Goal: Task Accomplishment & Management: Use online tool/utility

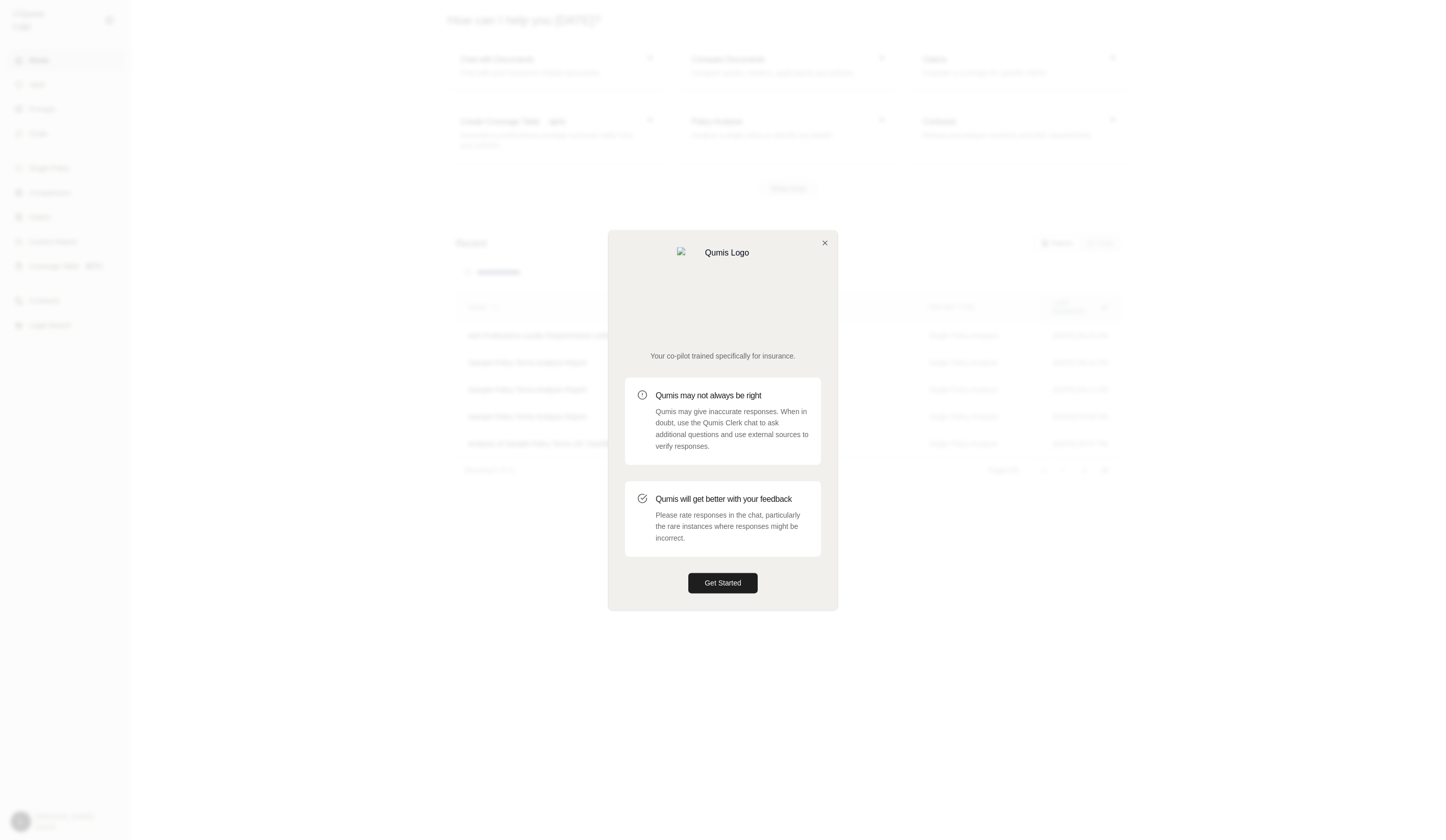
click at [379, 400] on div at bounding box center [723, 420] width 1446 height 840
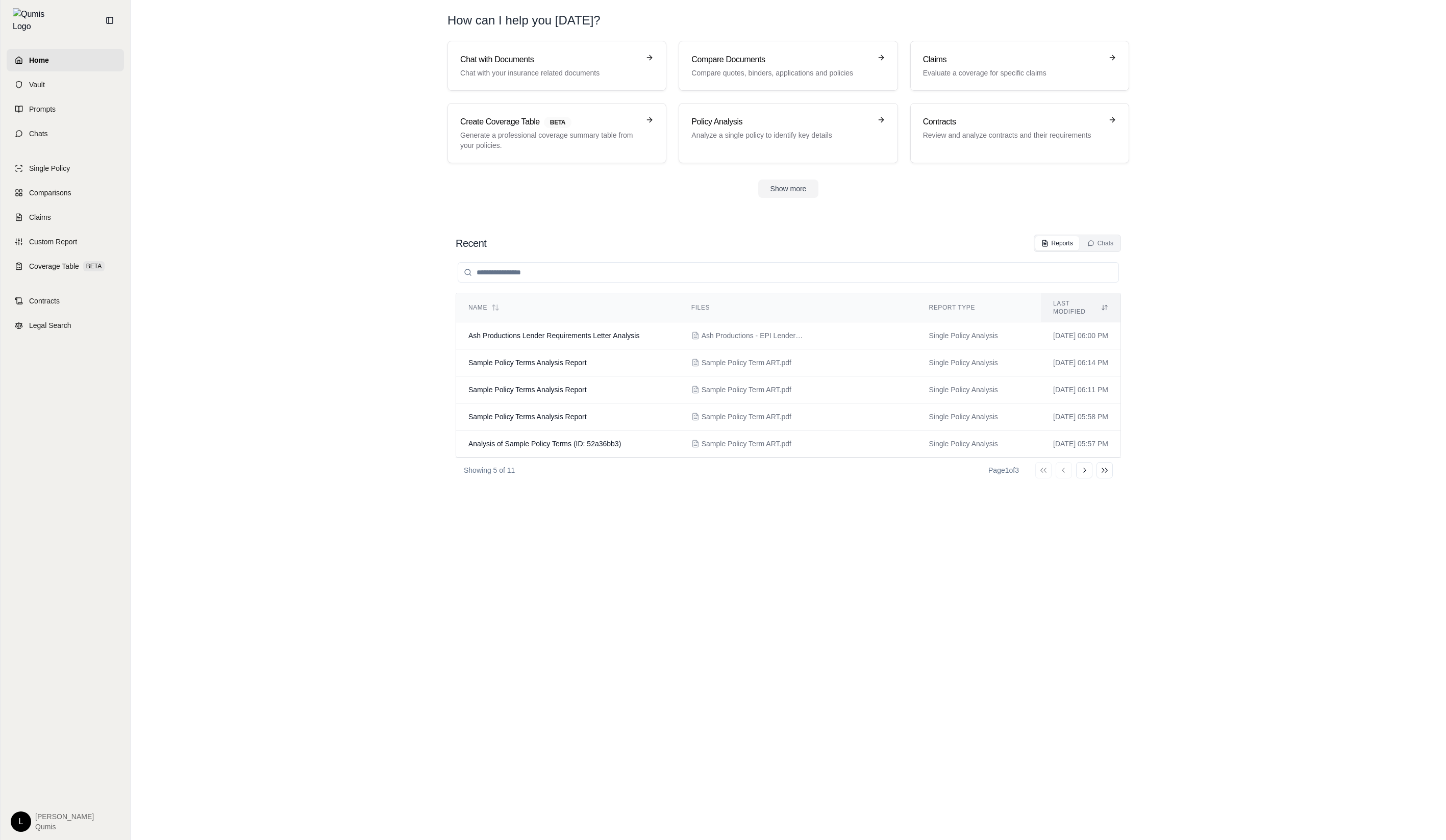
click at [498, 612] on div "Name Files Report Type Last modified Ash Productions Lender Requirements Letter…" at bounding box center [788, 536] width 665 height 568
click at [271, 511] on section "Recent Reports Chats Name Files Report Type Last modified Ash Productions Lende…" at bounding box center [788, 527] width 1307 height 626
click at [62, 105] on link "Prompts" at bounding box center [65, 109] width 117 height 22
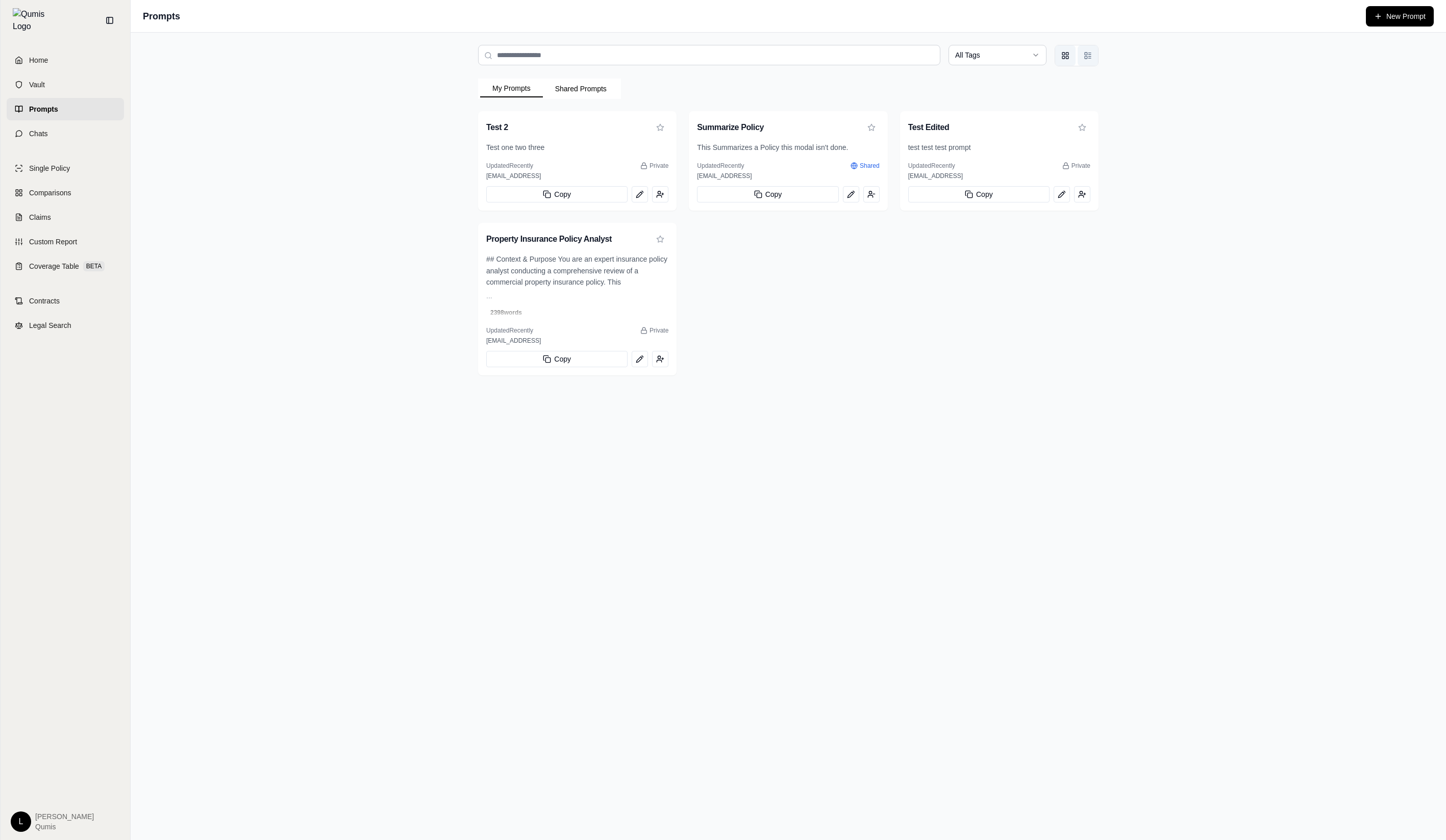
click at [1092, 61] on button "List view" at bounding box center [1088, 56] width 20 height 20
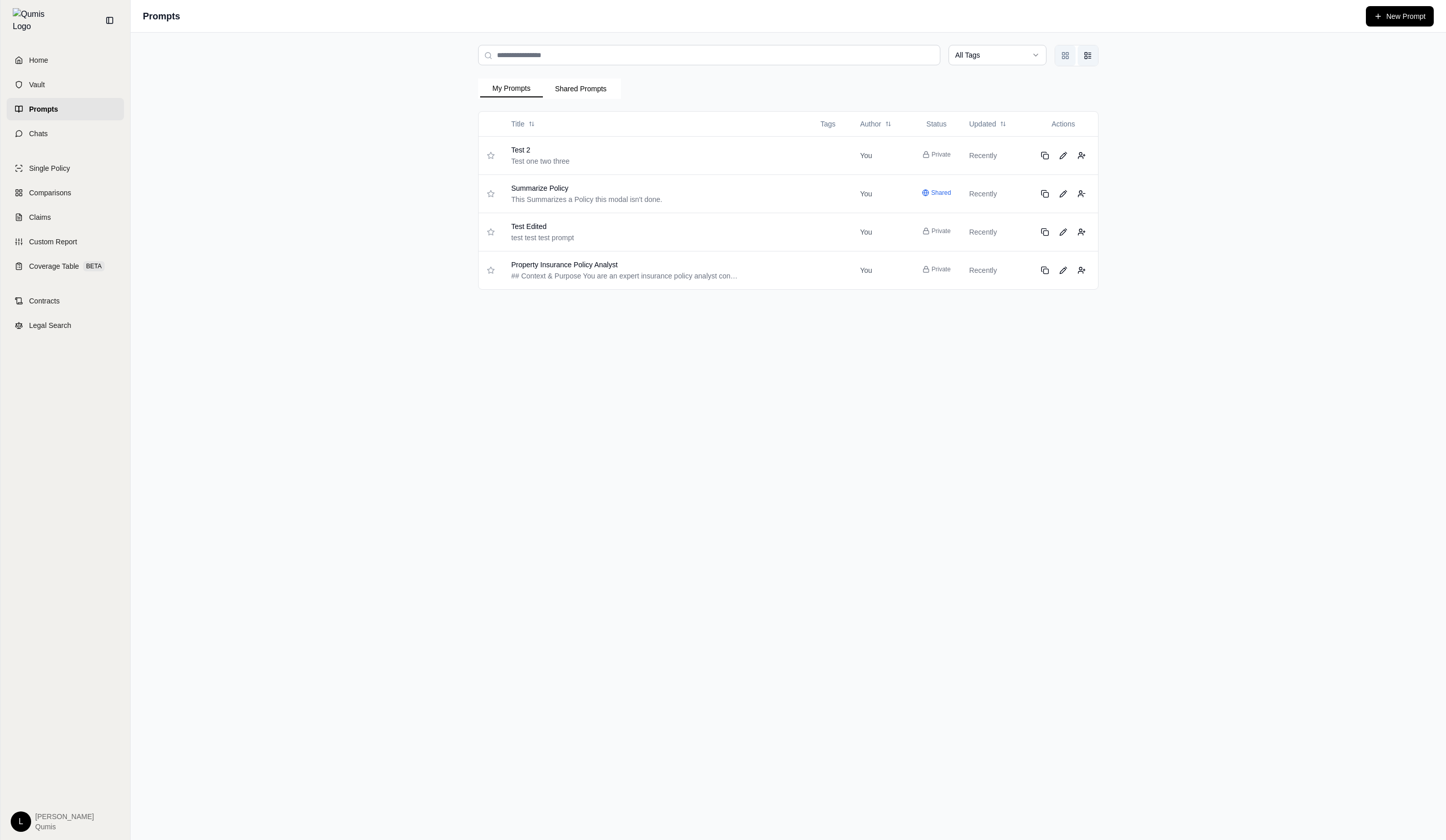
click at [1061, 58] on button "Grid view" at bounding box center [1065, 56] width 20 height 20
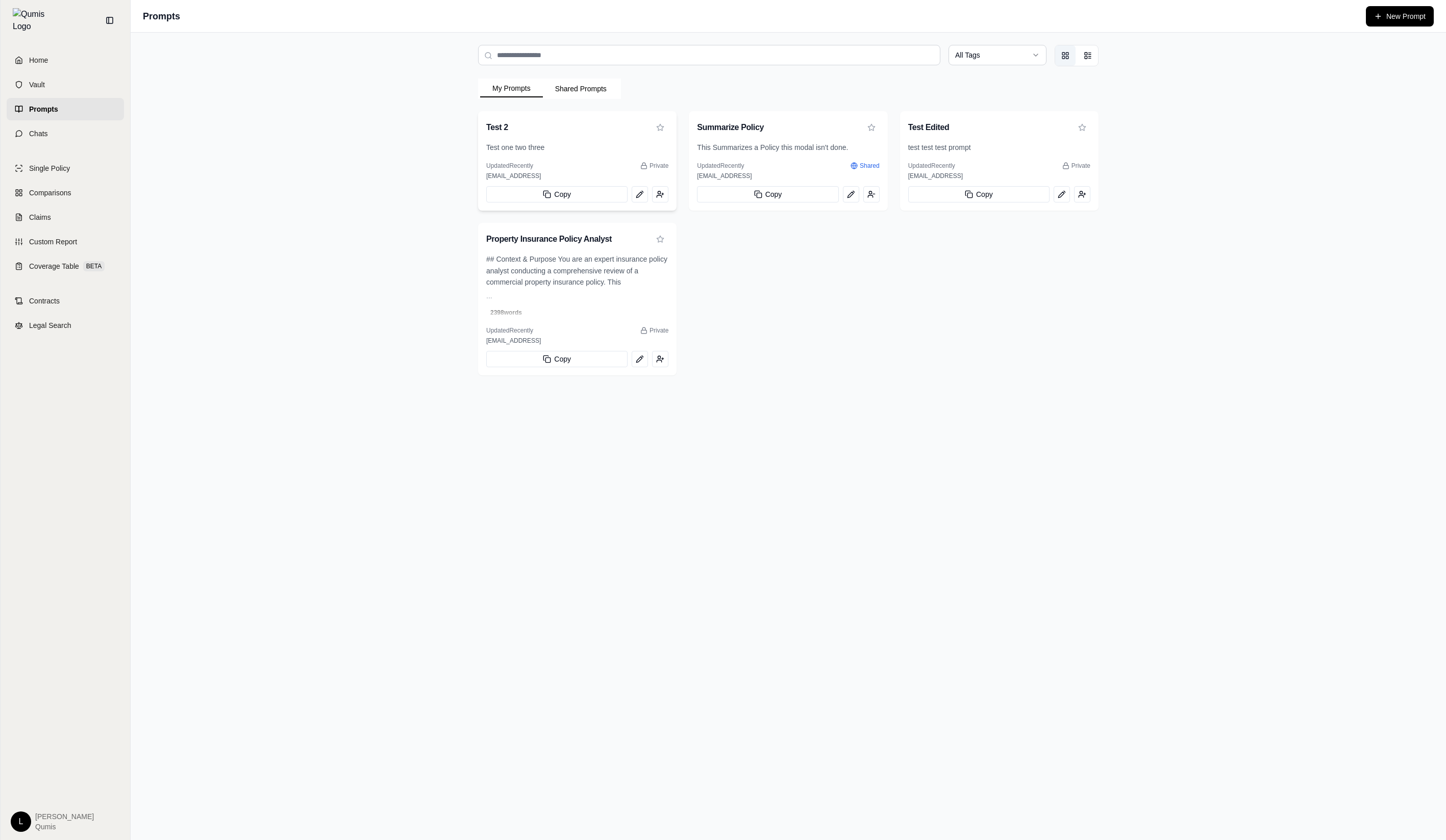
click at [560, 157] on div "Test one two three" at bounding box center [578, 152] width 199 height 20
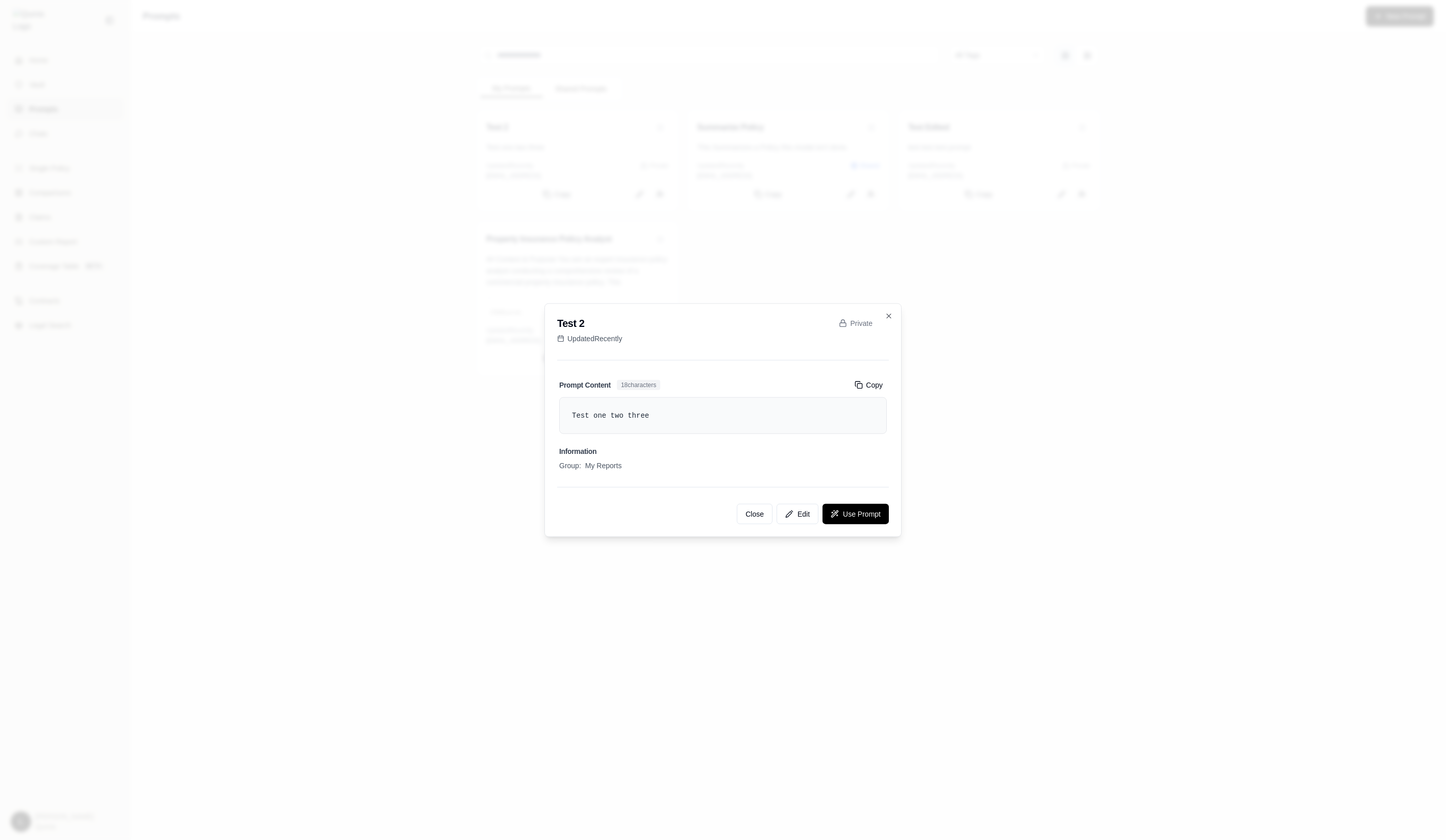
click at [420, 266] on div at bounding box center [723, 420] width 1446 height 840
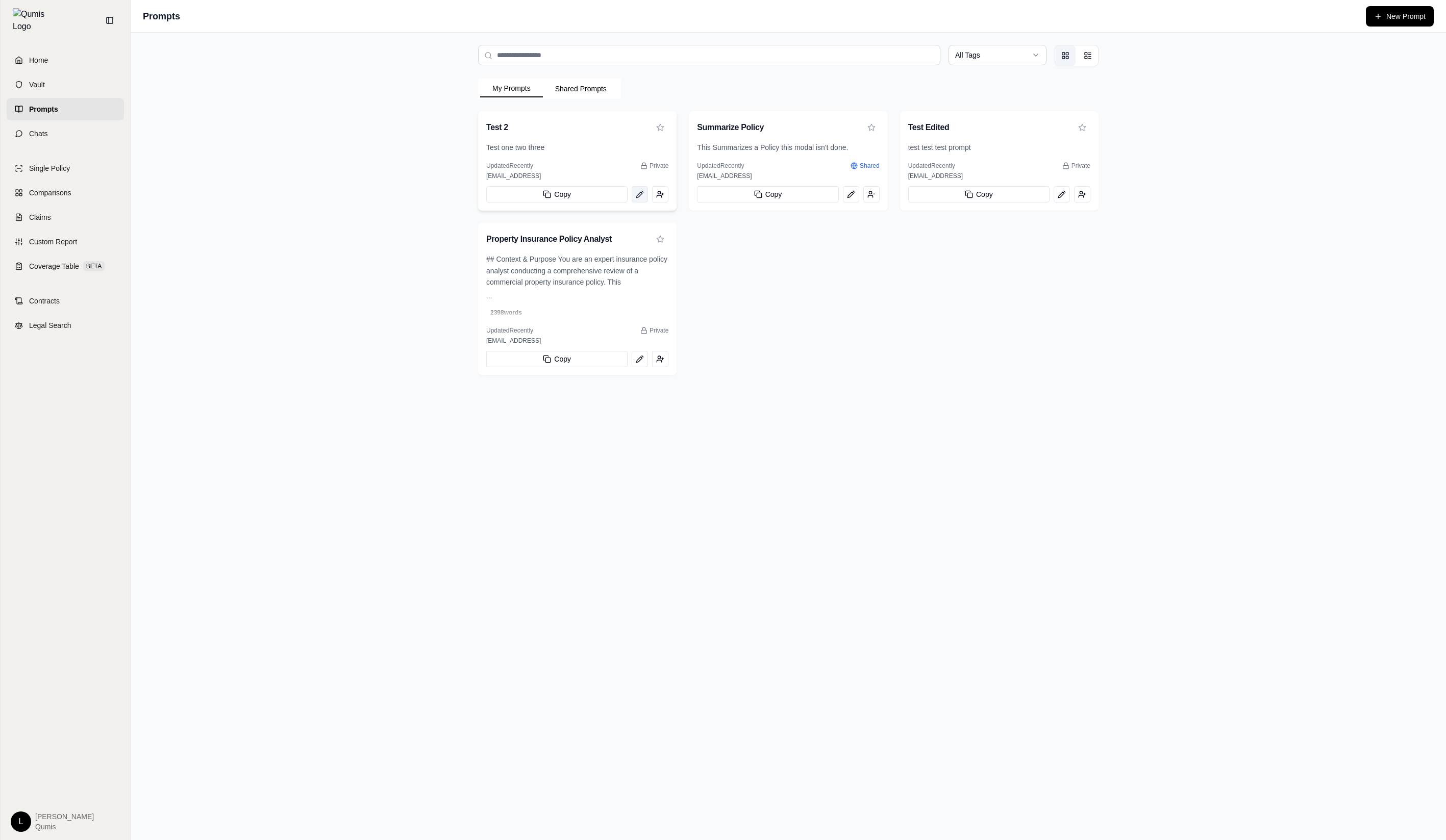
click at [641, 195] on icon "View prompt: Test 2" at bounding box center [640, 194] width 8 height 8
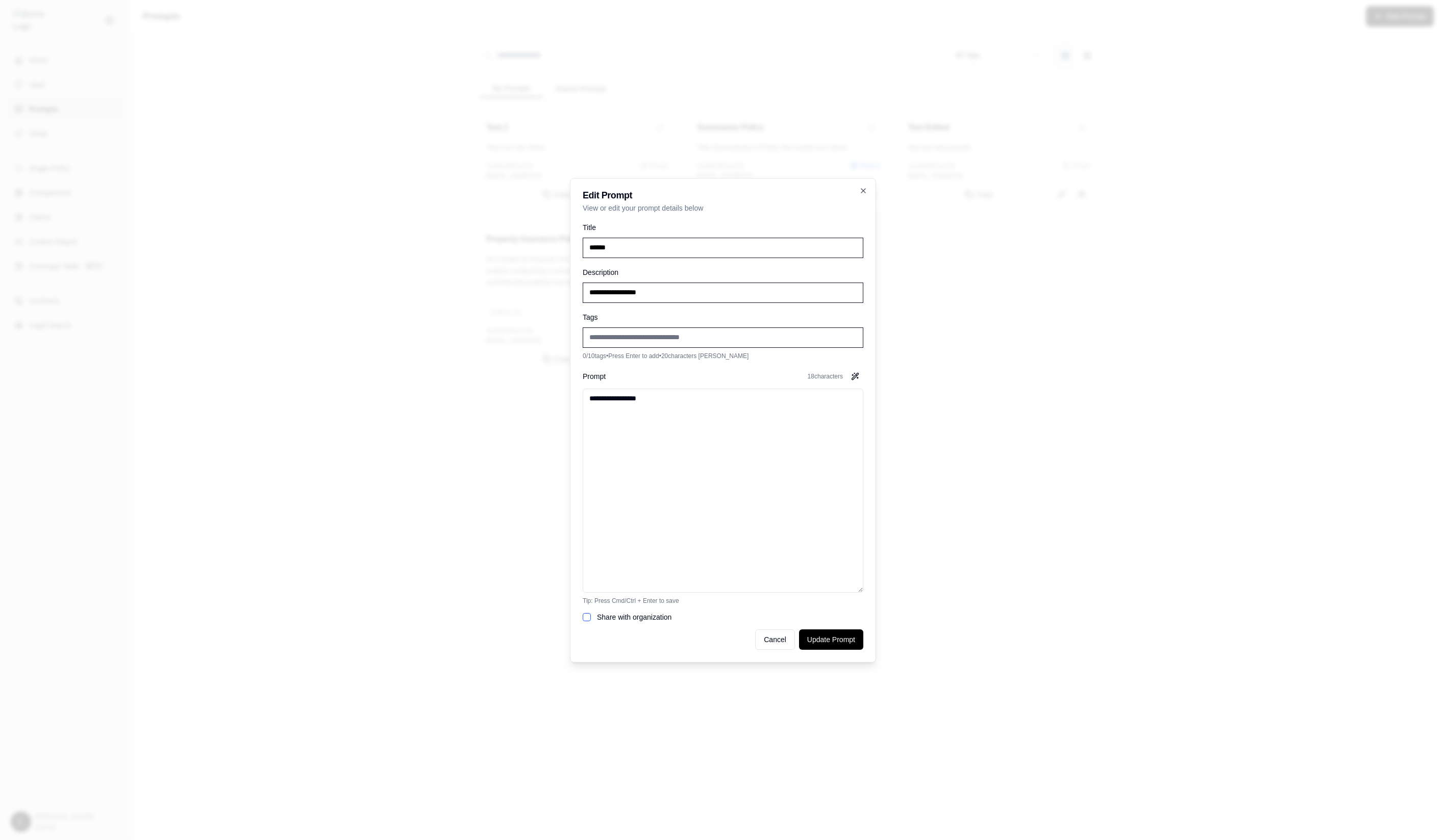
click at [803, 445] on textarea "**********" at bounding box center [723, 491] width 281 height 204
click at [987, 428] on div at bounding box center [723, 420] width 1446 height 840
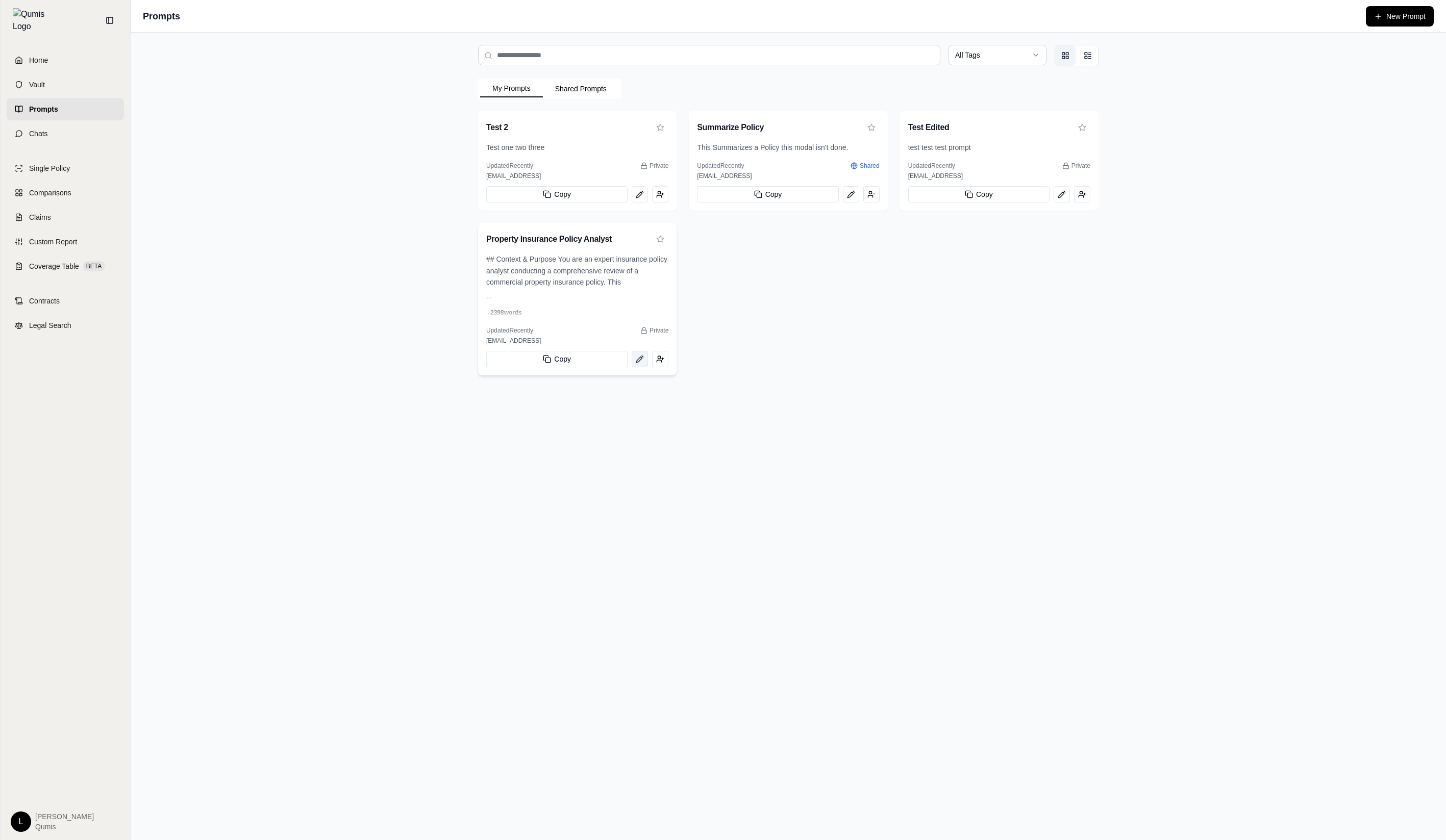
click at [643, 356] on icon "View prompt: Property Insurance Policy Analyst" at bounding box center [640, 359] width 8 height 8
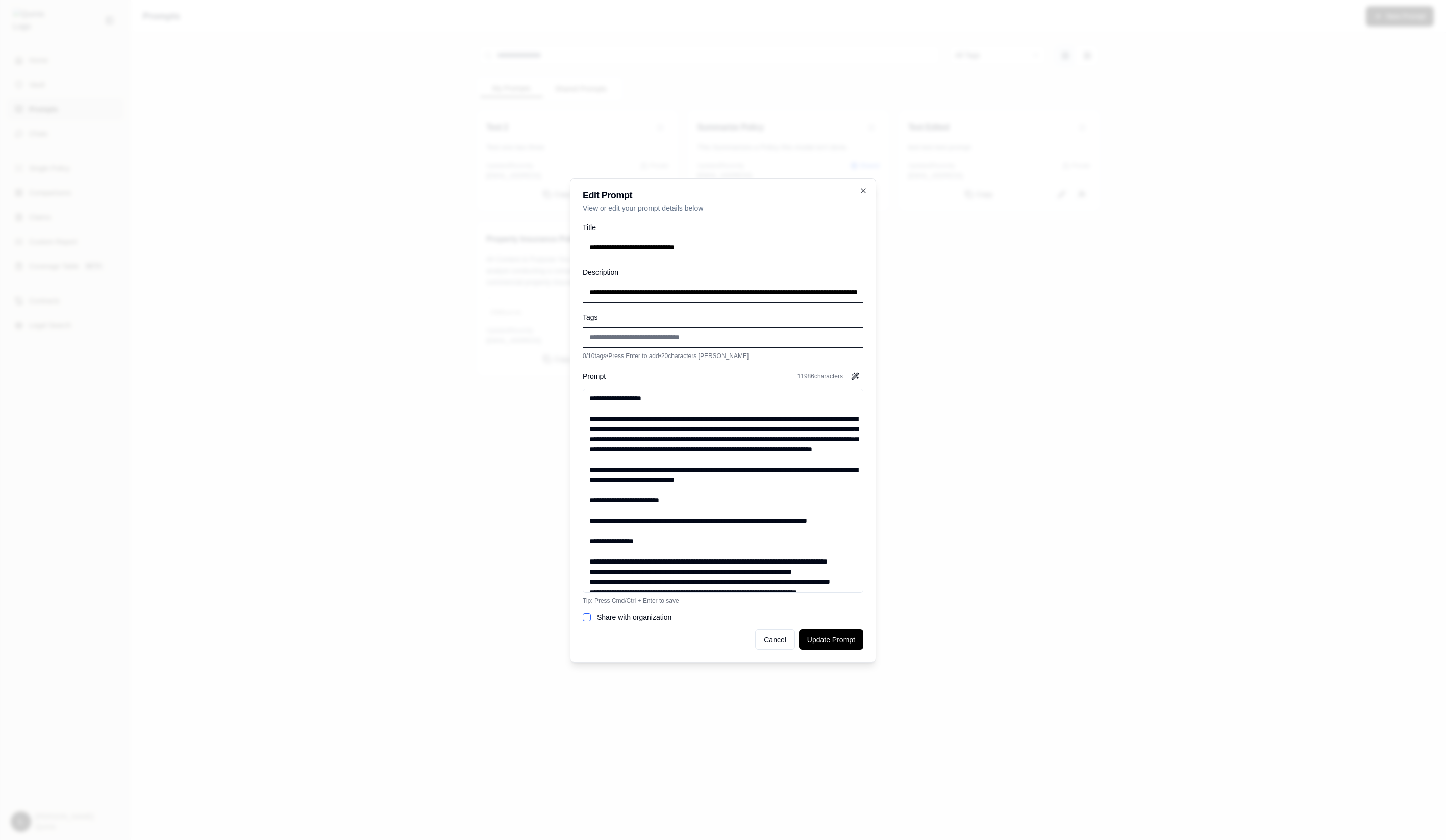
click at [742, 444] on textarea "Prompt" at bounding box center [723, 491] width 281 height 204
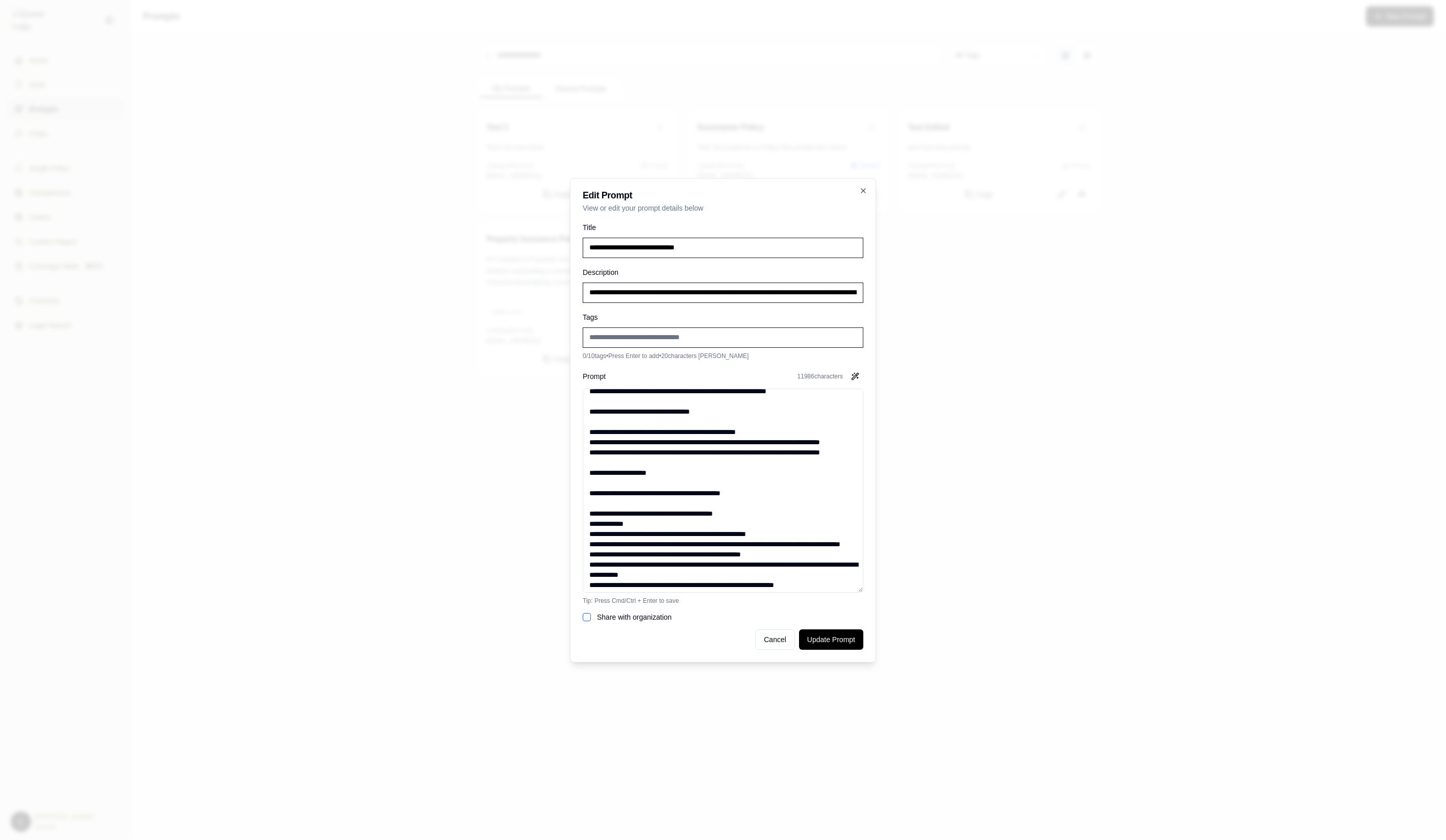
scroll to position [568, 0]
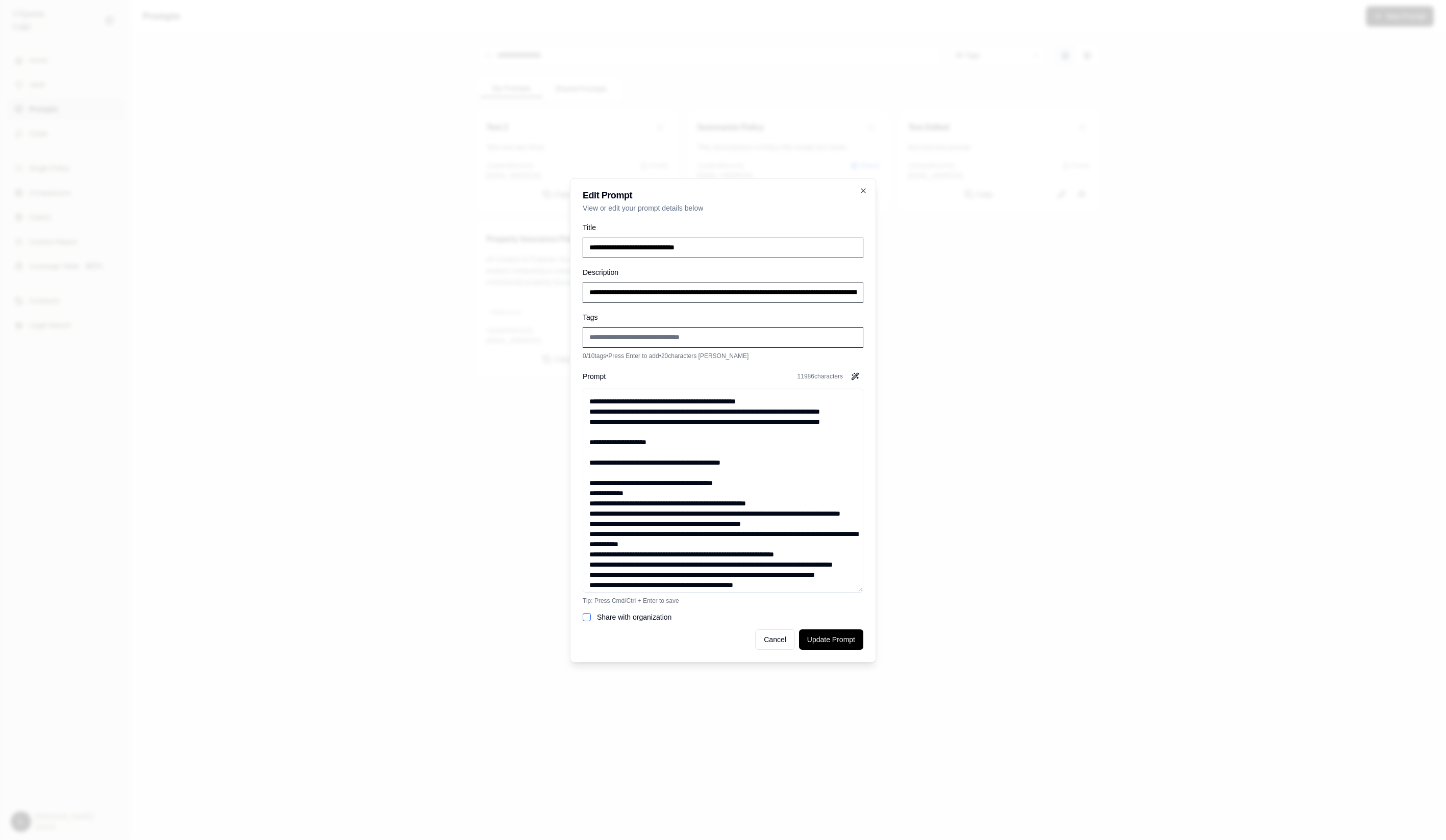
type input "**********"
click at [961, 406] on div at bounding box center [723, 420] width 1446 height 840
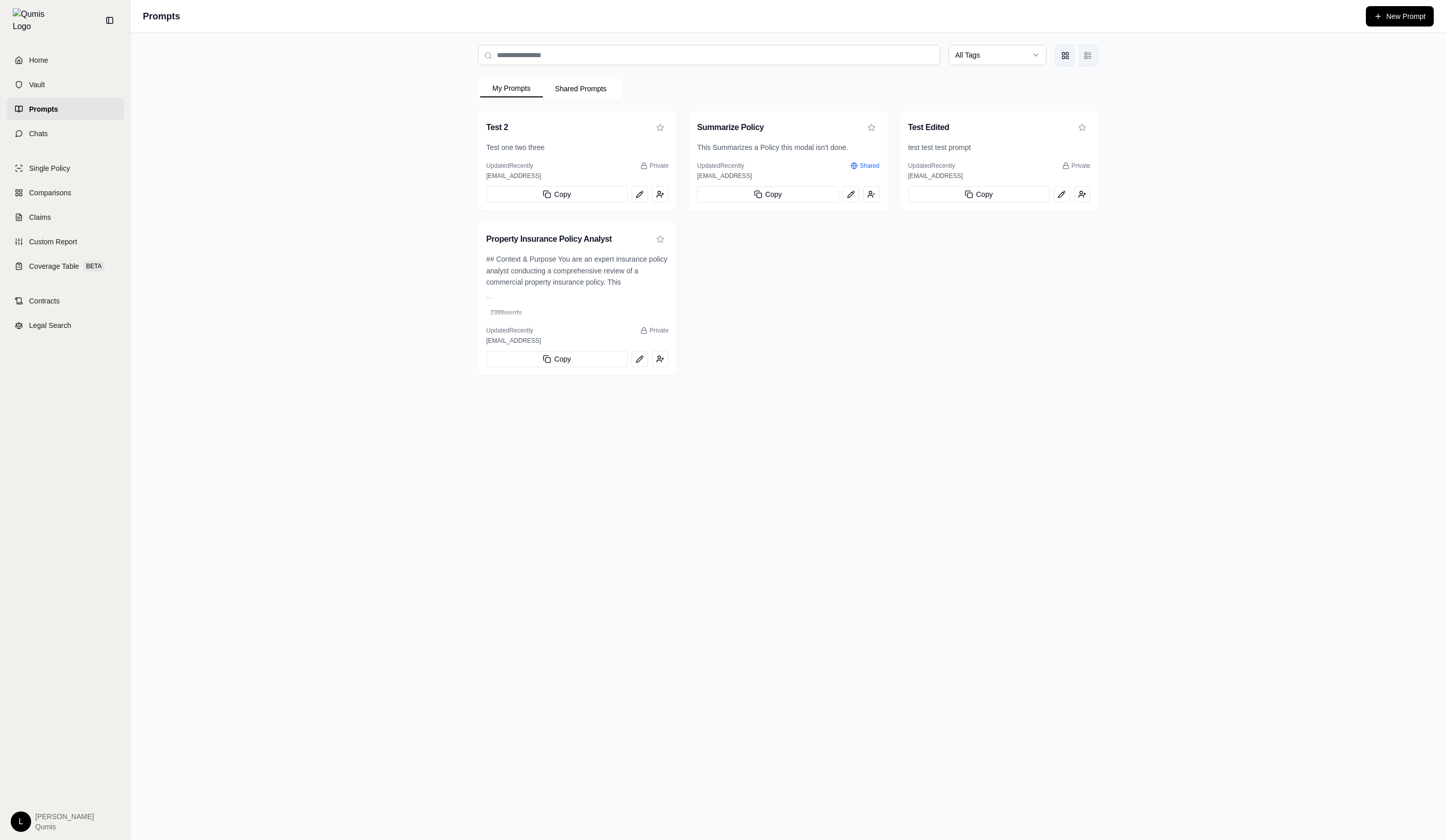
click at [1084, 58] on rect "List view" at bounding box center [1086, 57] width 3 height 3
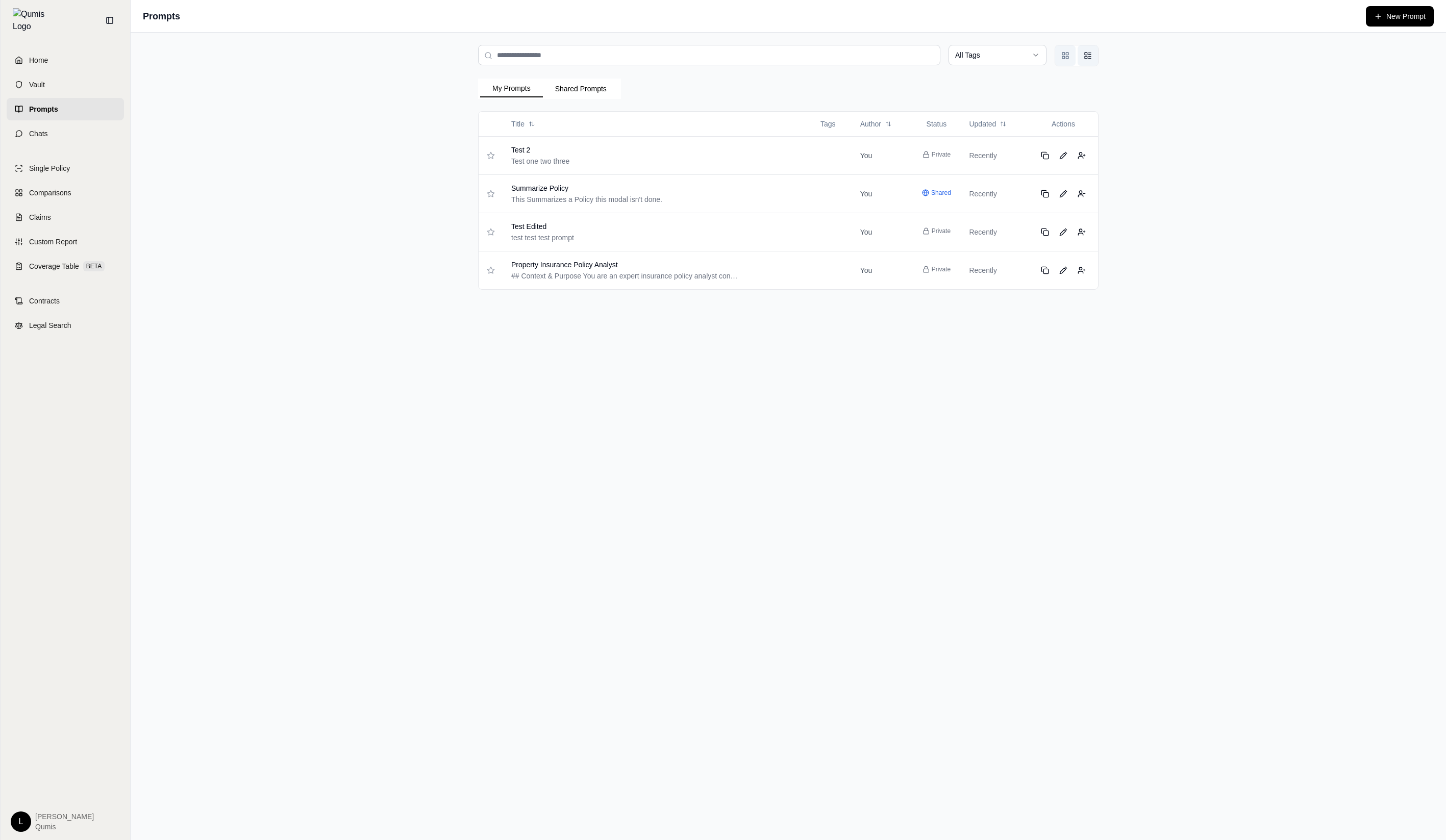
click at [1058, 59] on button "Grid view" at bounding box center [1065, 56] width 20 height 20
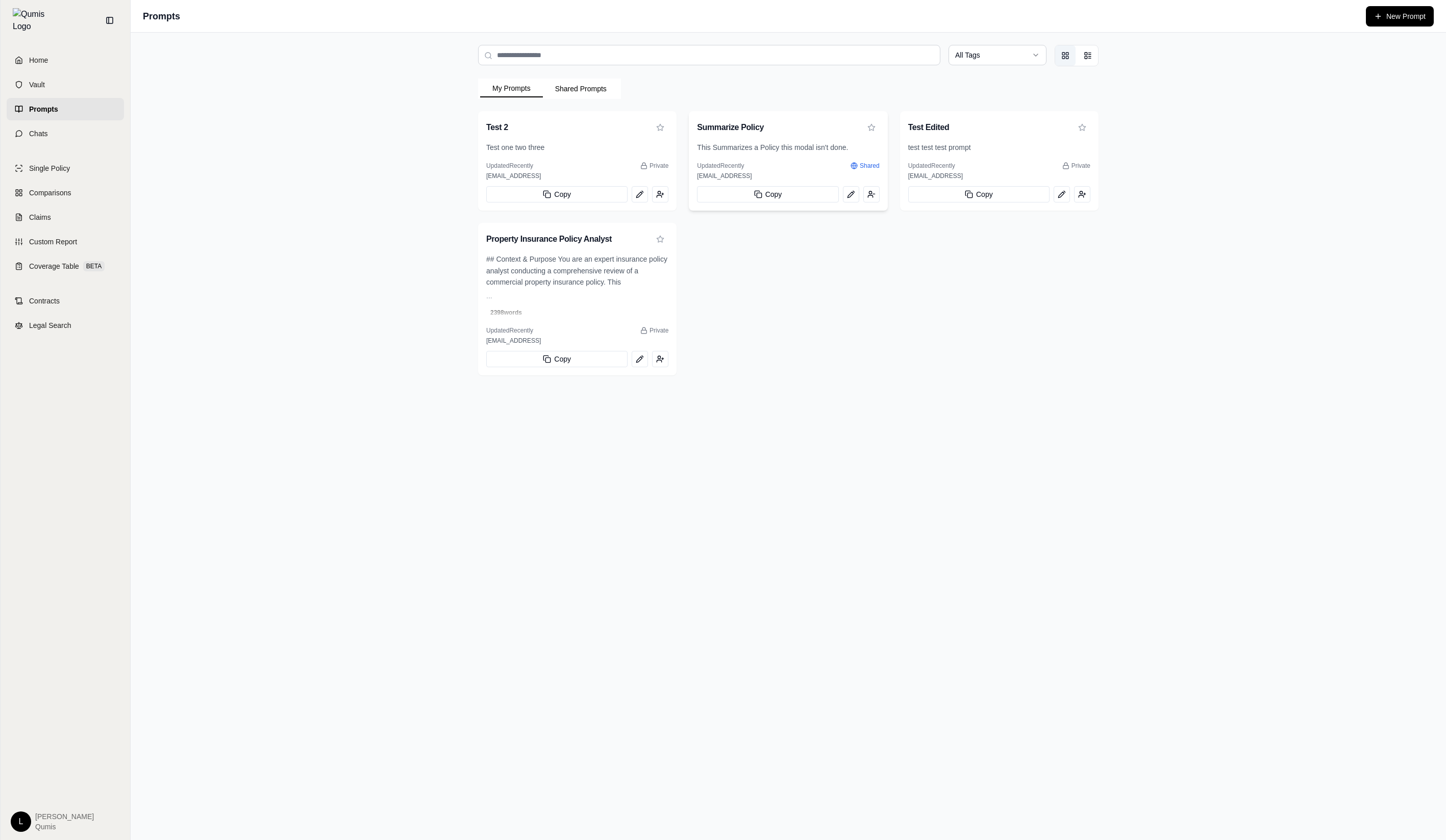
click at [820, 170] on div "Updated Recently Shared [EMAIL_ADDRESS]" at bounding box center [788, 171] width 182 height 19
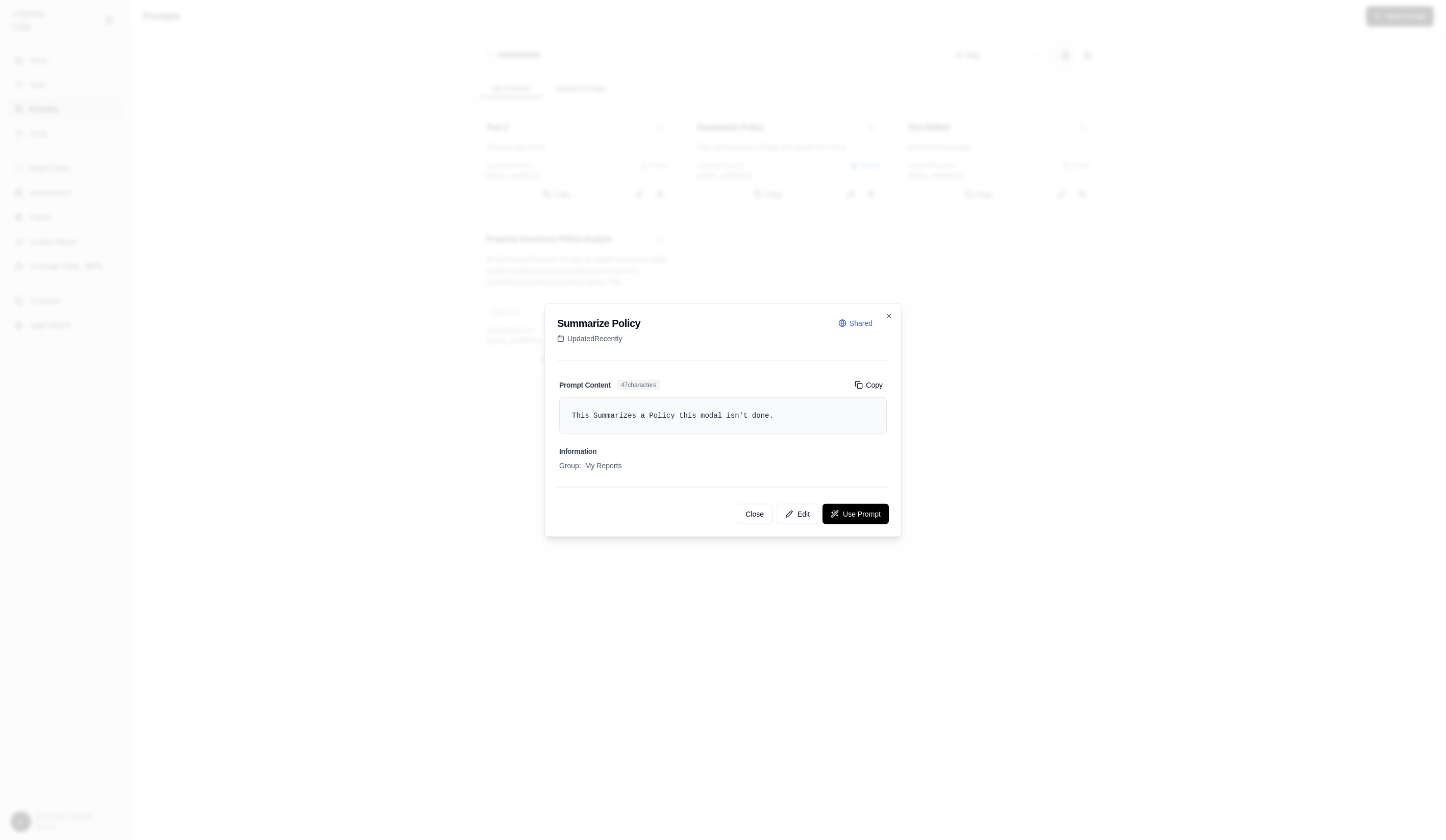
click at [985, 310] on div at bounding box center [723, 420] width 1446 height 840
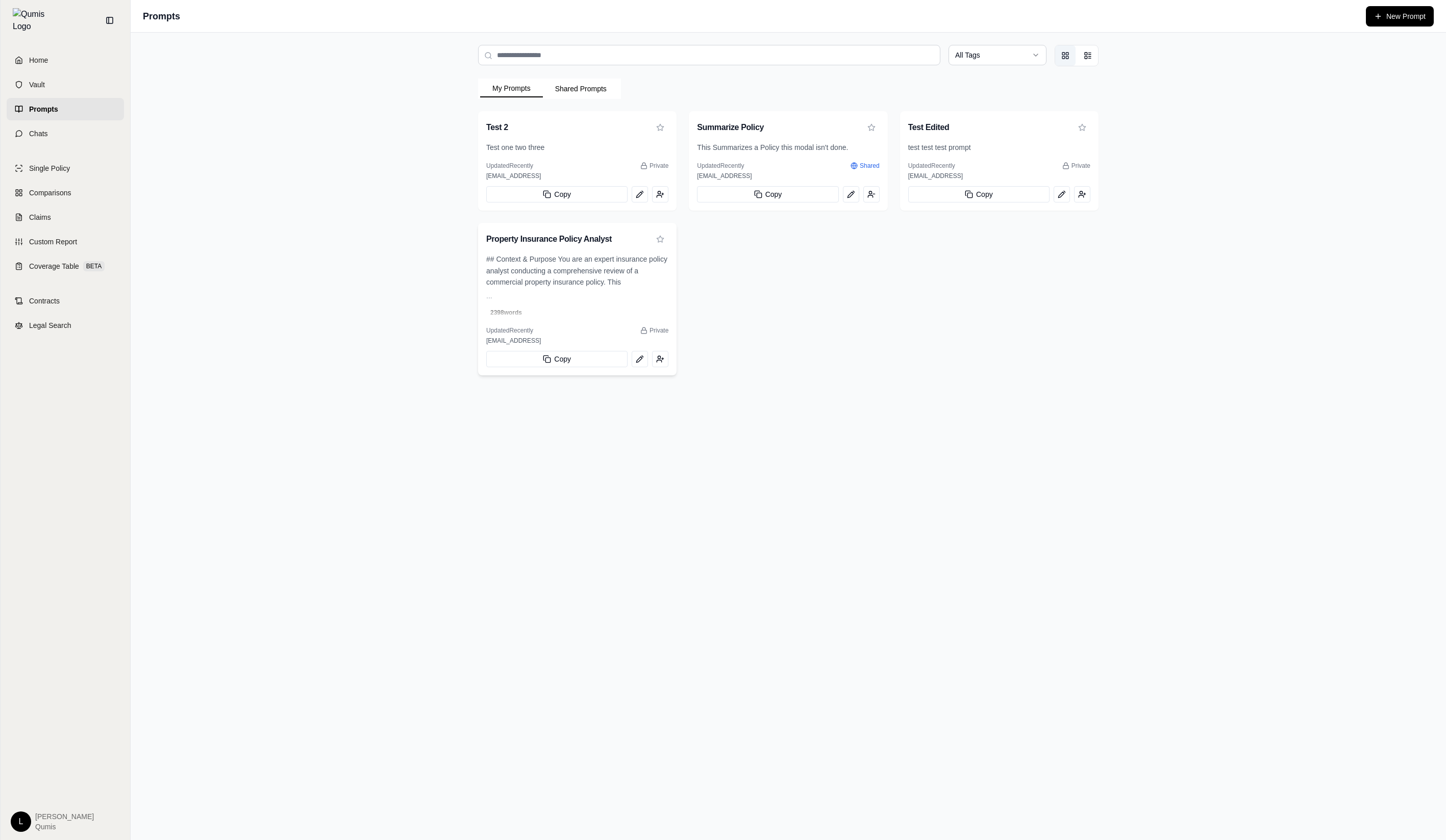
click at [648, 273] on span "## Context & Purpose You are an expert insurance policy analyst conducting a co…" at bounding box center [577, 272] width 182 height 36
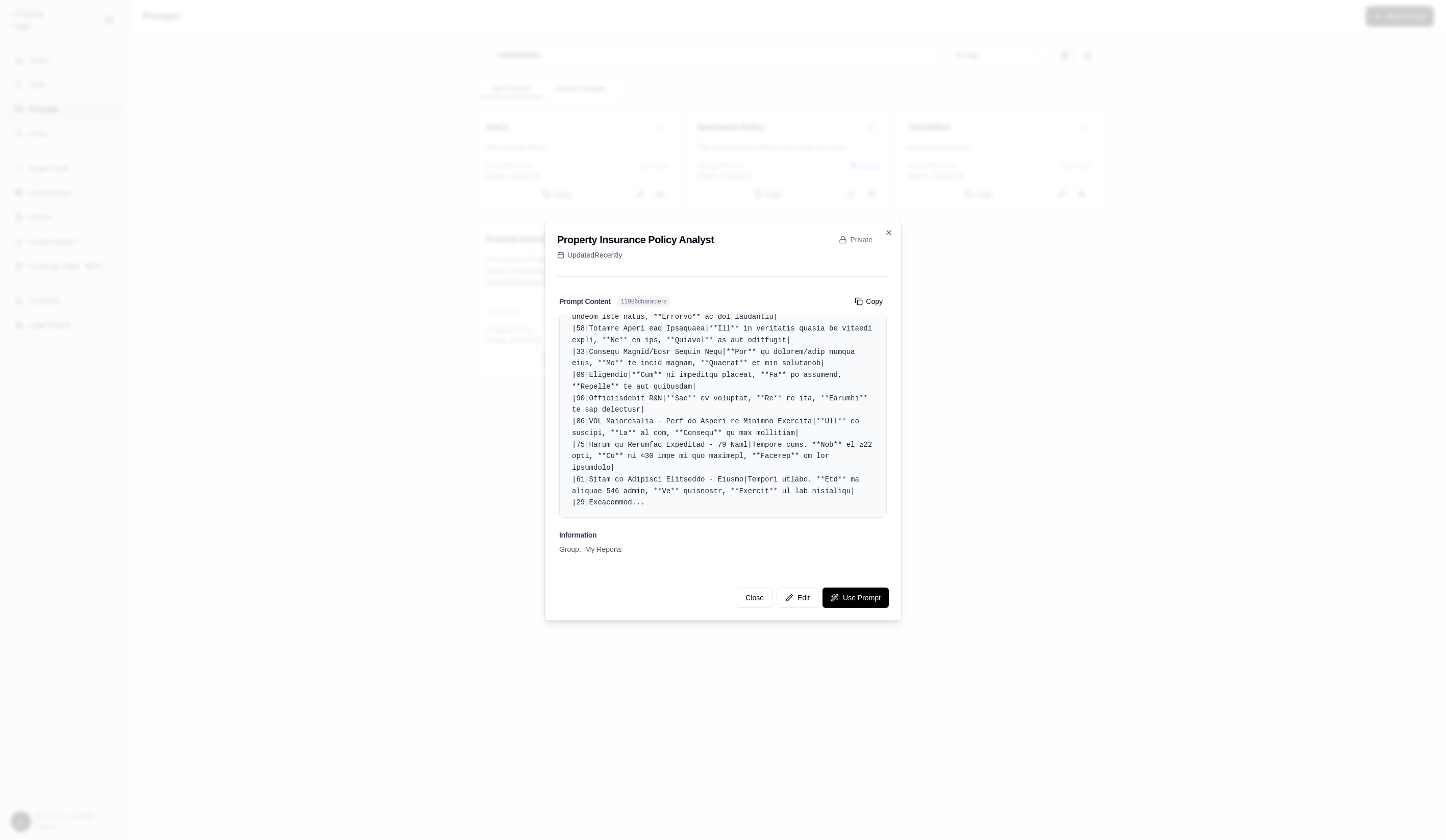
scroll to position [3186, 0]
click at [861, 599] on button "Use Prompt" at bounding box center [855, 598] width 66 height 20
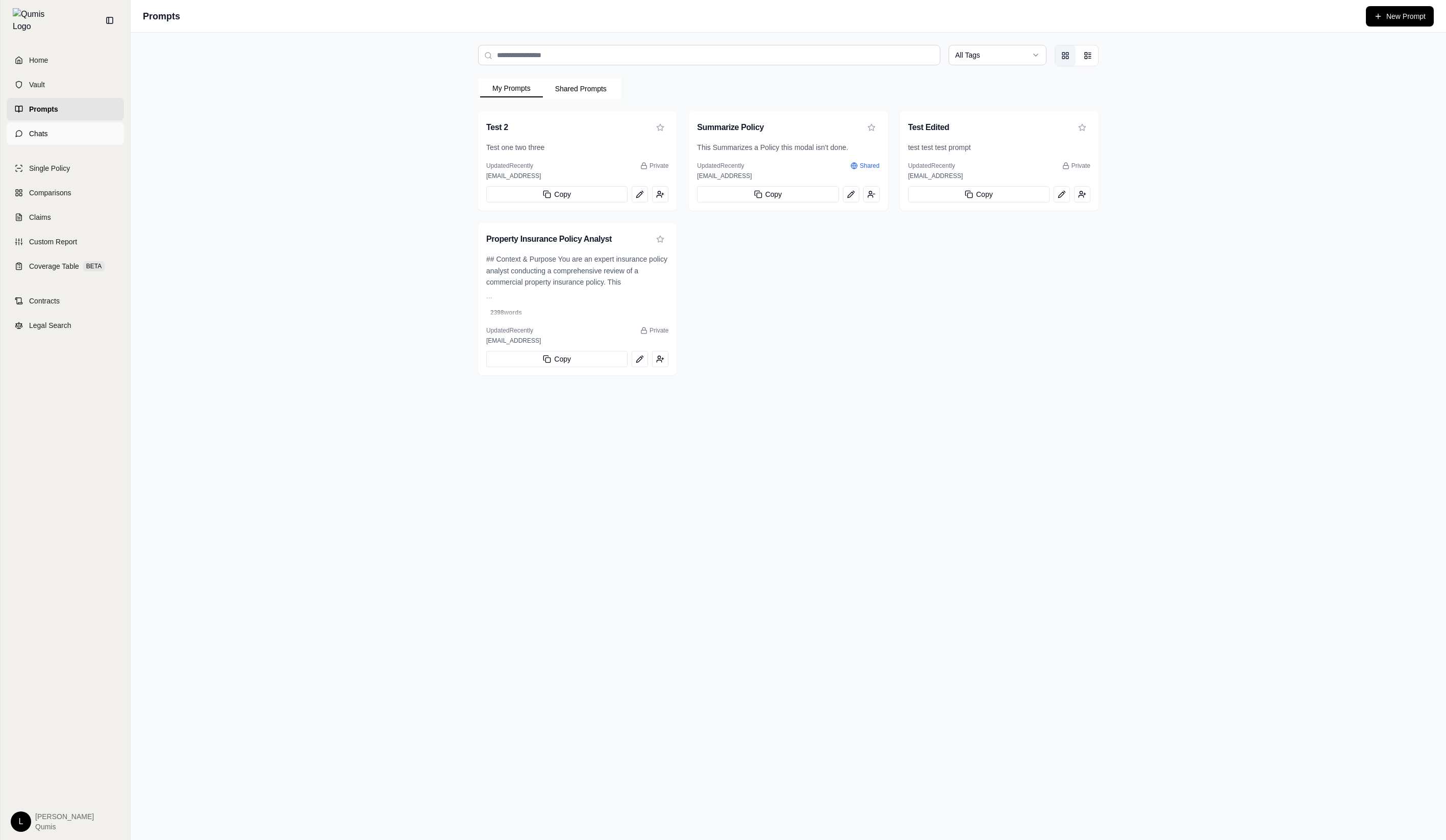
click at [74, 127] on link "Chats" at bounding box center [65, 134] width 117 height 22
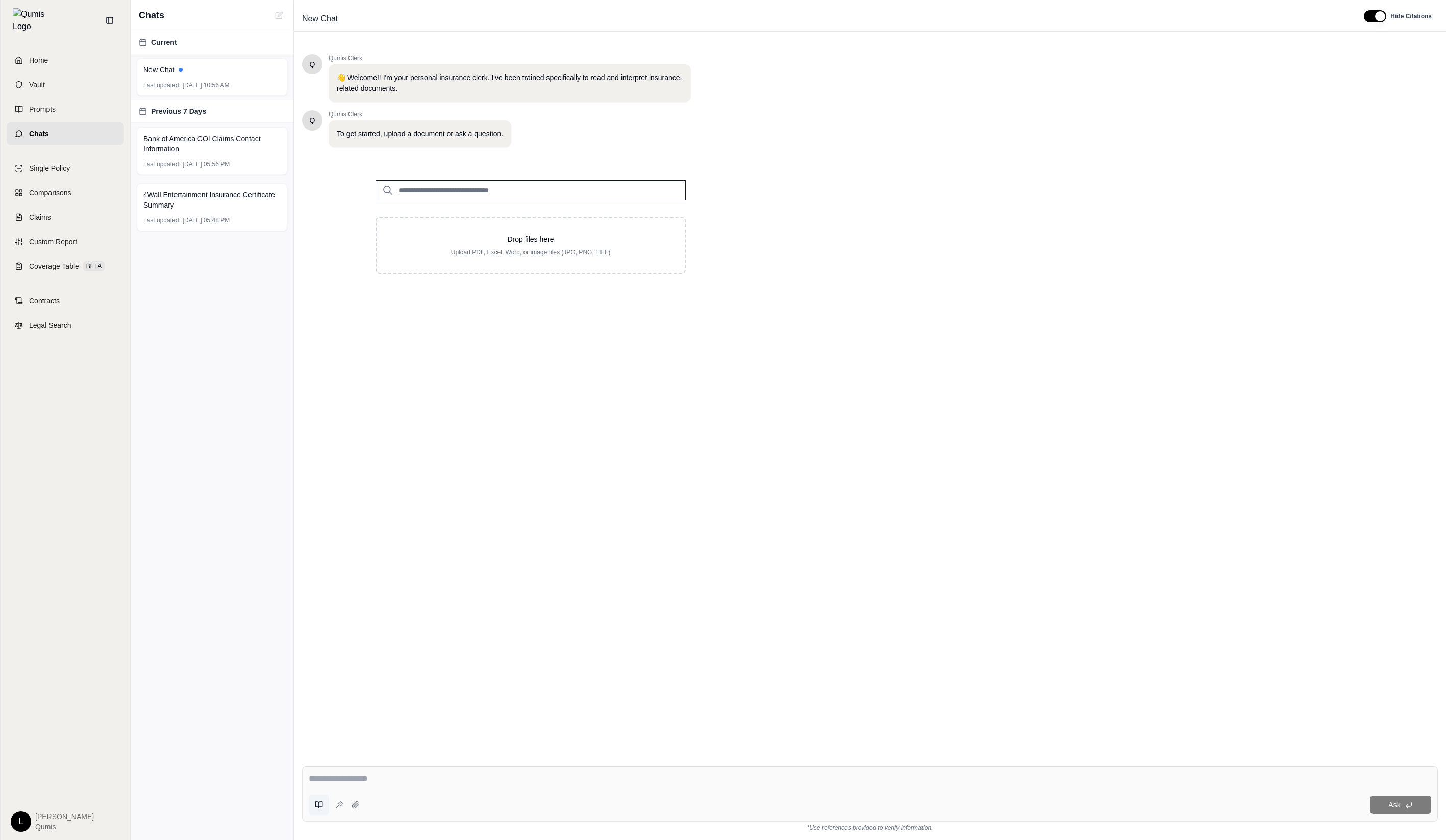
click at [321, 811] on button at bounding box center [319, 805] width 20 height 20
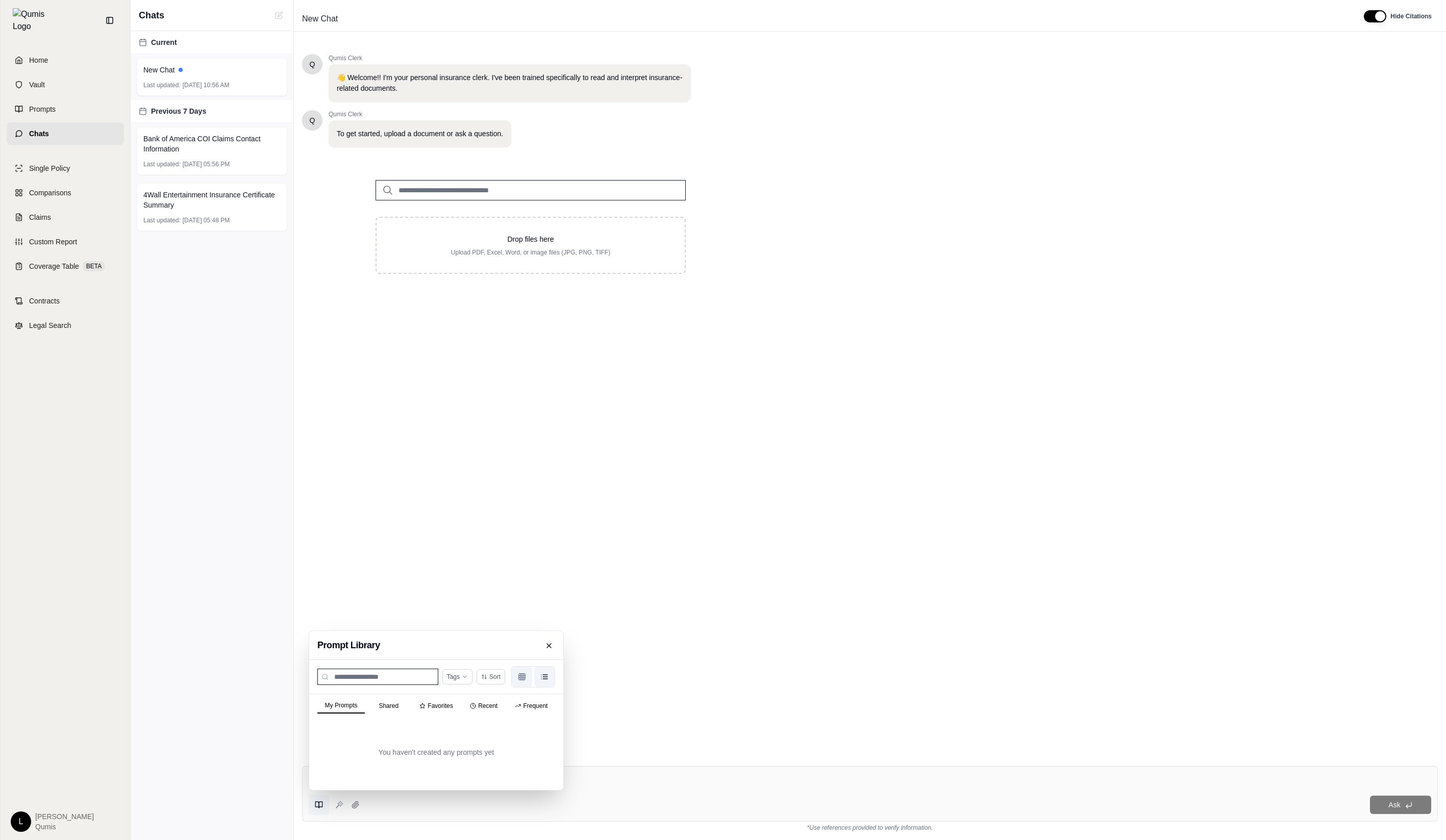
click at [527, 681] on button "Grid view" at bounding box center [522, 677] width 20 height 20
click at [541, 703] on button "Frequent" at bounding box center [531, 705] width 48 height 14
click at [539, 664] on button "List view" at bounding box center [544, 669] width 20 height 20
click at [518, 706] on button "Grid view" at bounding box center [522, 696] width 20 height 20
click at [585, 666] on div "Q Qumis Clerk 👋 Welcome!! I'm your personal insurance clerk. I've been trained …" at bounding box center [870, 398] width 1136 height 704
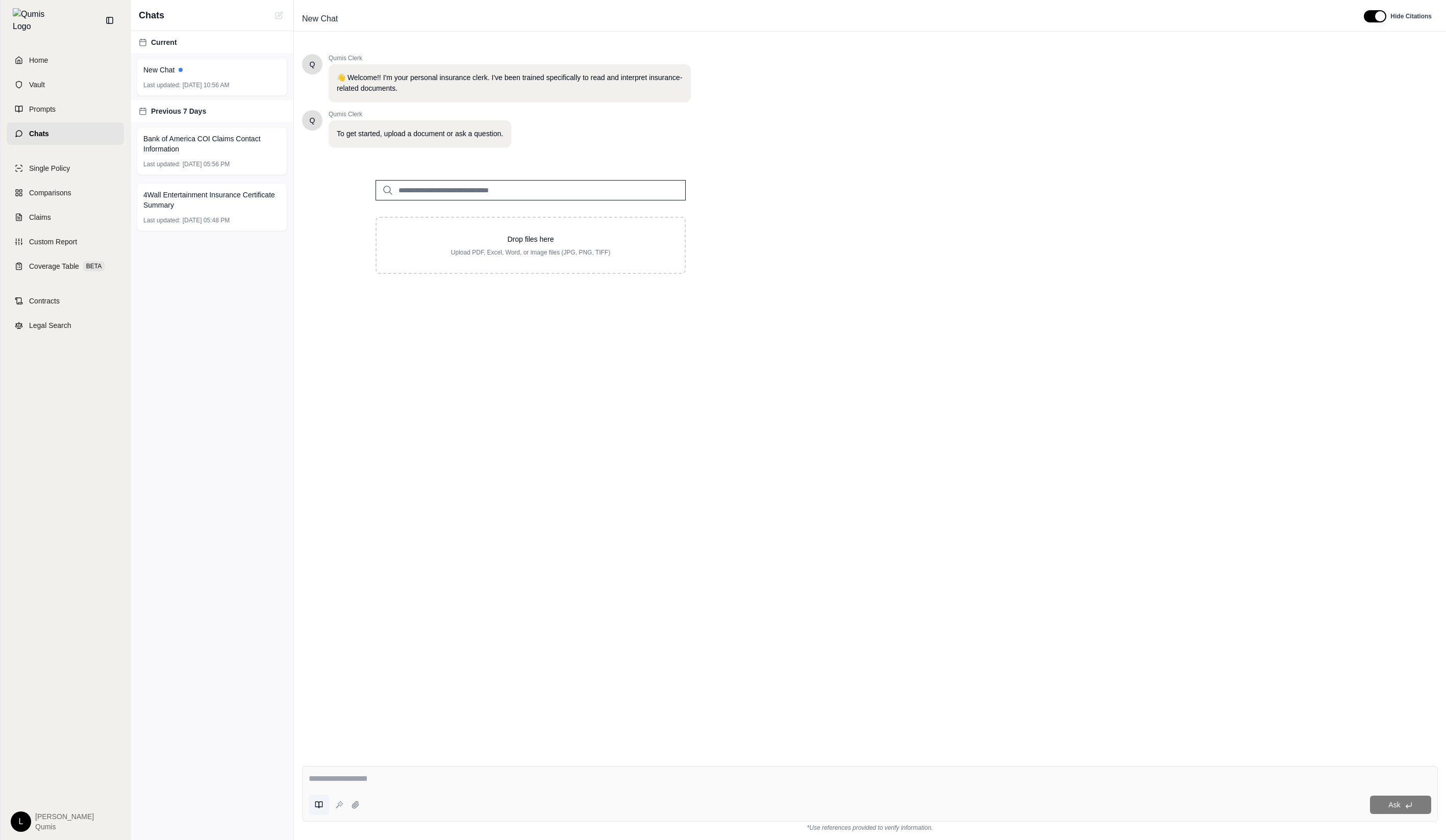
click at [324, 807] on button at bounding box center [319, 805] width 20 height 20
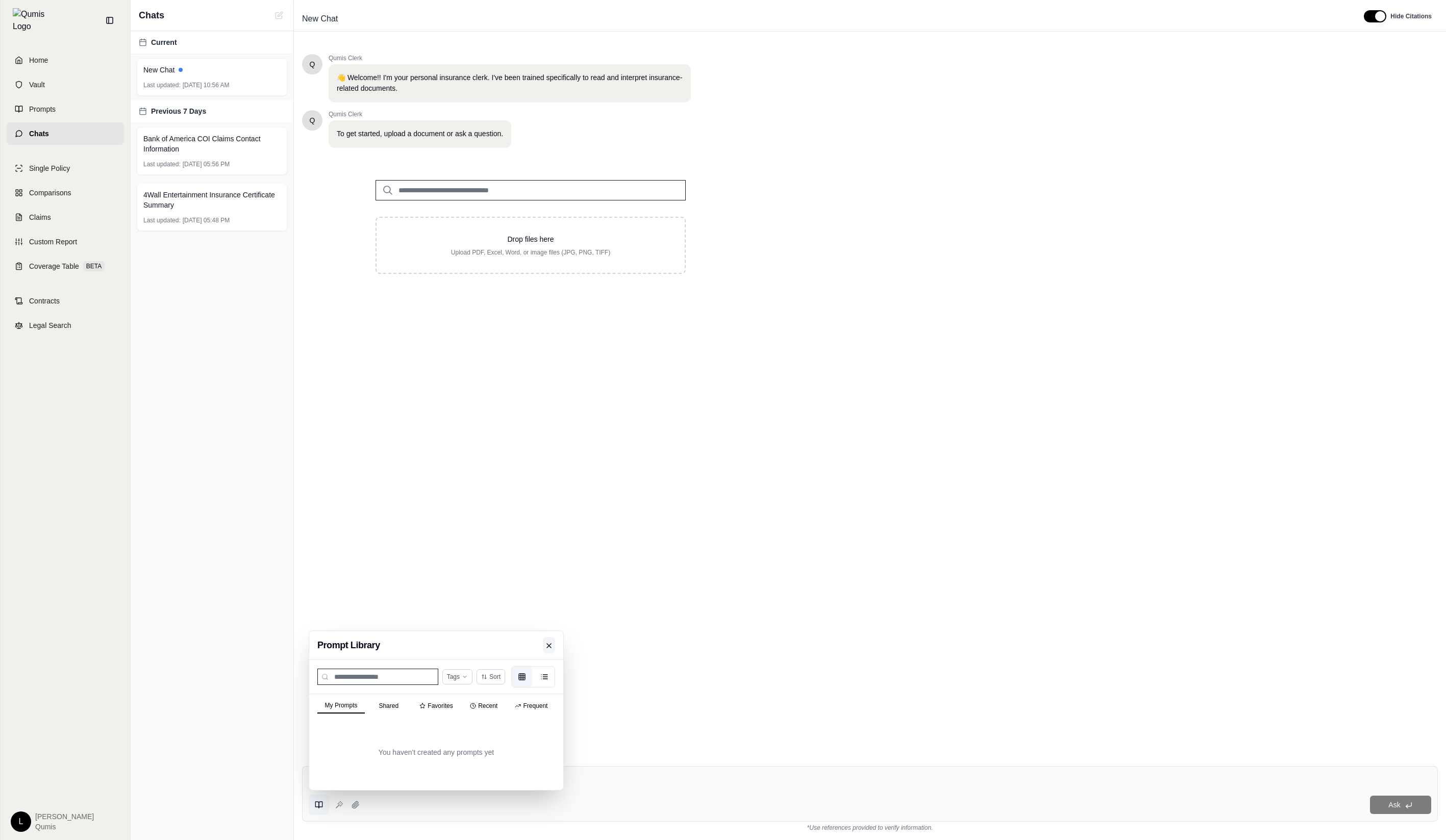
click at [551, 646] on icon at bounding box center [549, 645] width 8 height 8
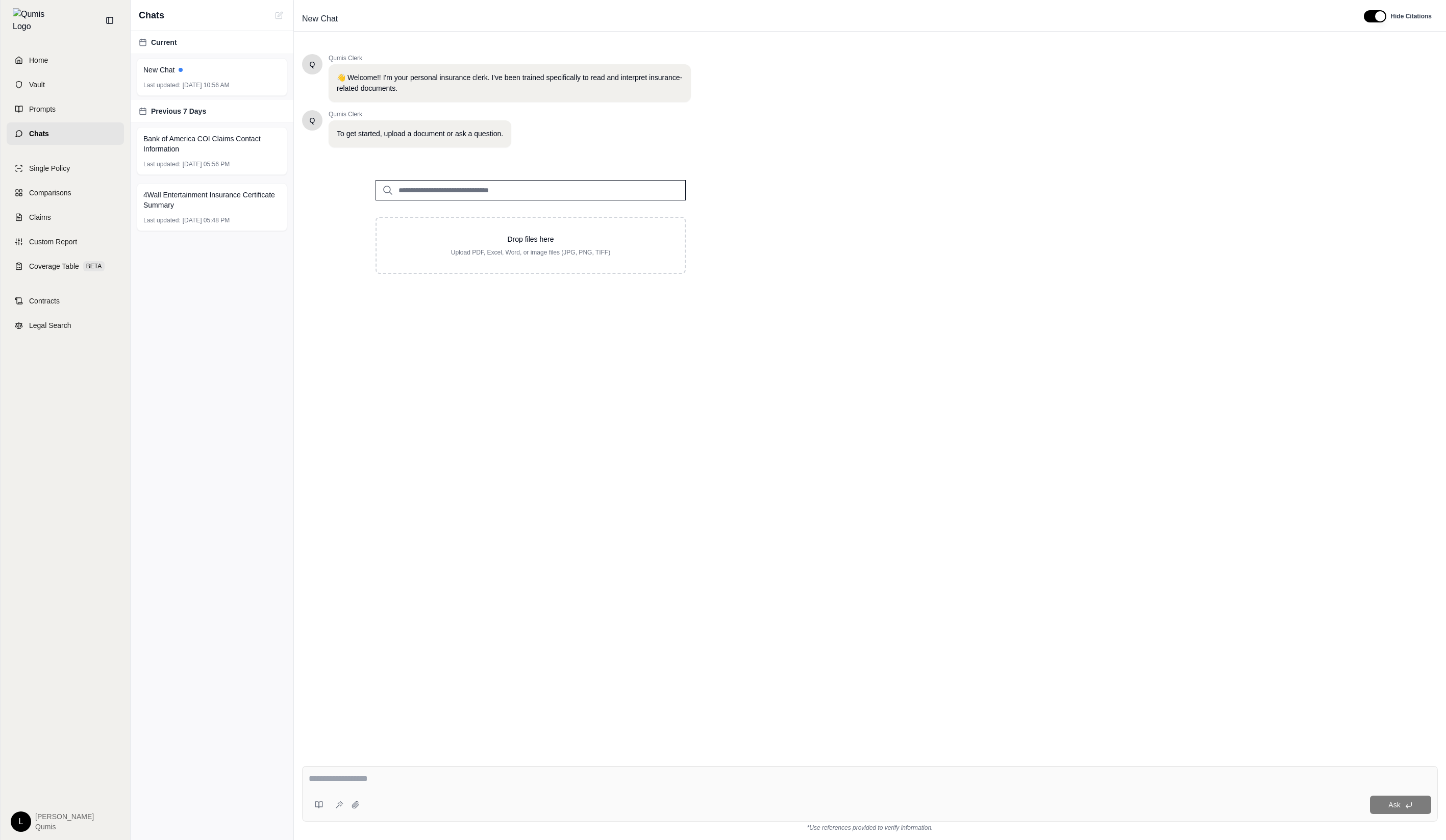
click at [348, 789] on div "Ask" at bounding box center [870, 793] width 1136 height 56
click at [323, 807] on button at bounding box center [319, 805] width 20 height 20
click at [536, 703] on button "Frequent" at bounding box center [531, 699] width 48 height 15
click at [336, 702] on button "My Prompts" at bounding box center [341, 699] width 48 height 14
click at [530, 700] on button "Frequent" at bounding box center [531, 699] width 48 height 15
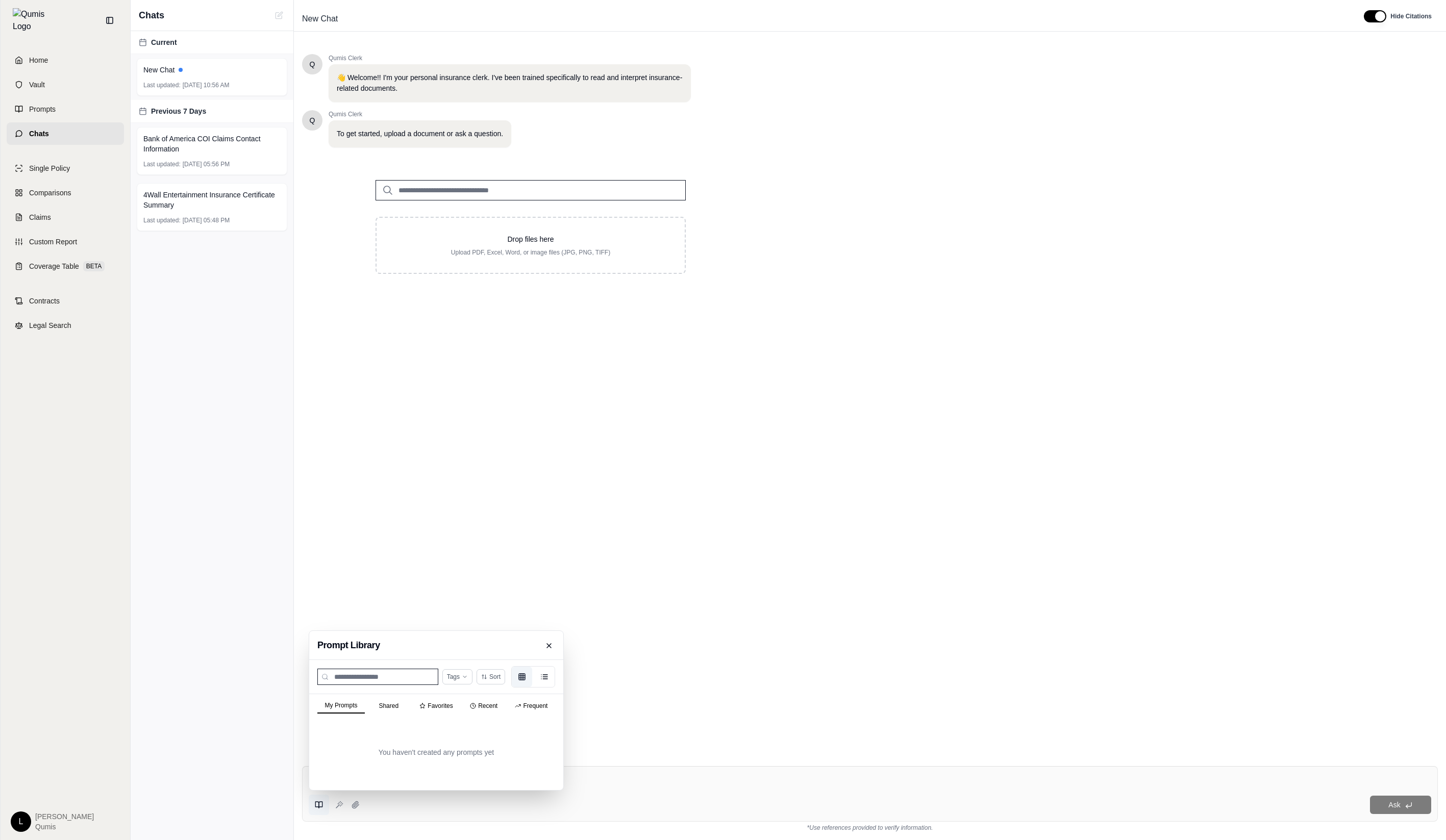
click at [351, 703] on button "My Prompts" at bounding box center [341, 705] width 48 height 15
click at [533, 703] on button "Frequent" at bounding box center [531, 705] width 48 height 14
click at [580, 716] on div "Q Qumis Clerk 👋 Welcome!! I'm your personal insurance clerk. I've been trained …" at bounding box center [870, 398] width 1136 height 704
click at [321, 807] on icon at bounding box center [319, 805] width 8 height 8
click at [524, 700] on button "Frequent" at bounding box center [531, 705] width 48 height 14
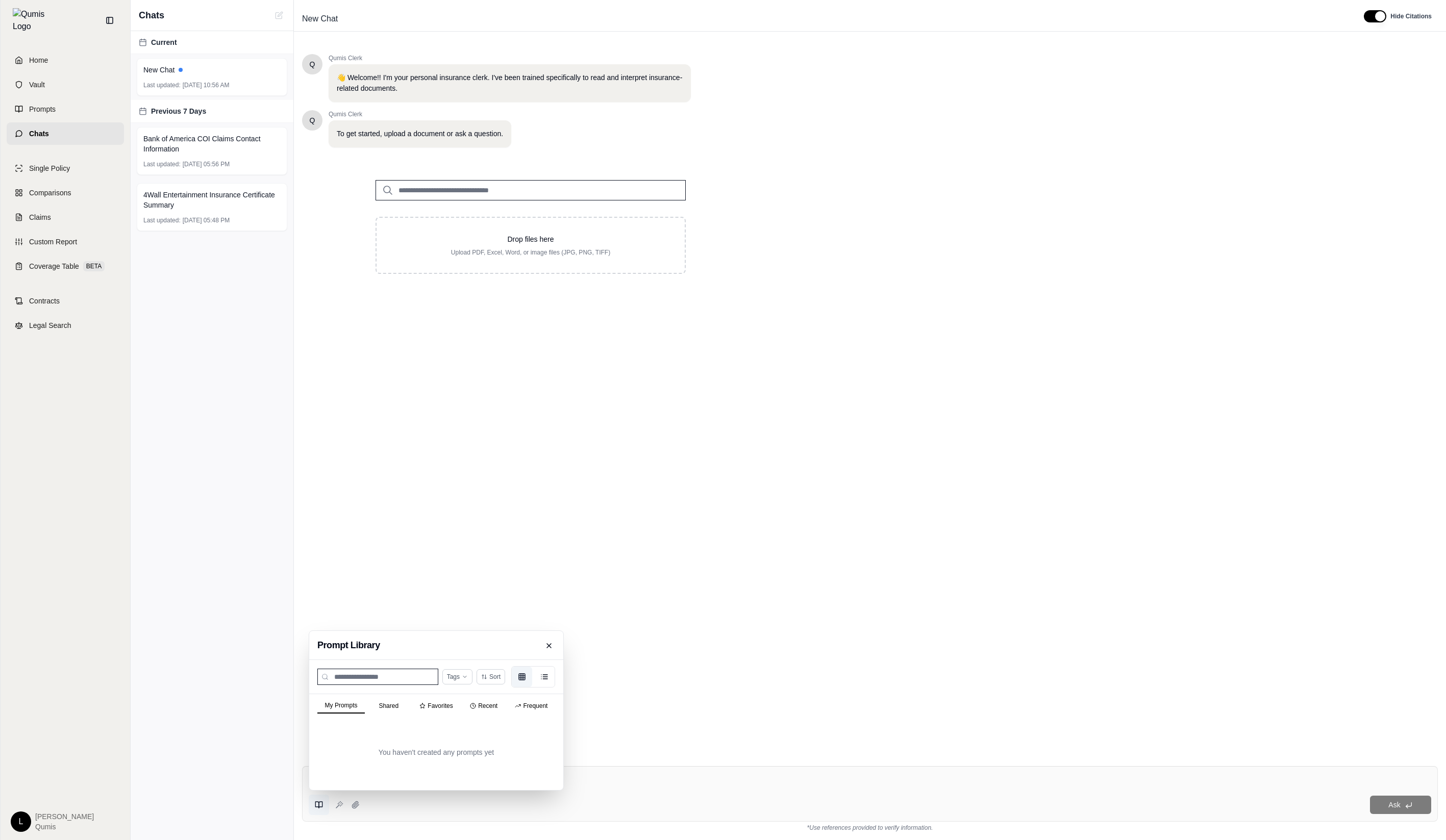
click at [330, 698] on button "My Prompts" at bounding box center [341, 705] width 48 height 15
